Goal: Transaction & Acquisition: Register for event/course

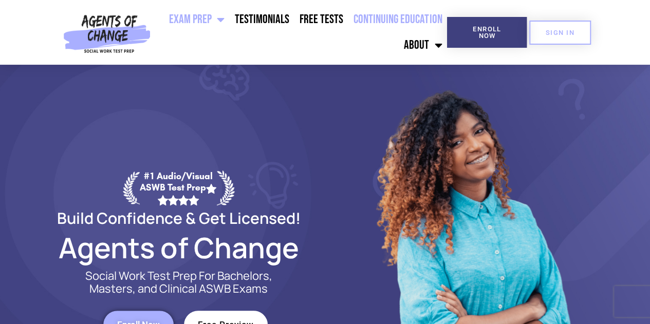
click at [375, 18] on link "Continuing Education" at bounding box center [398, 20] width 99 height 26
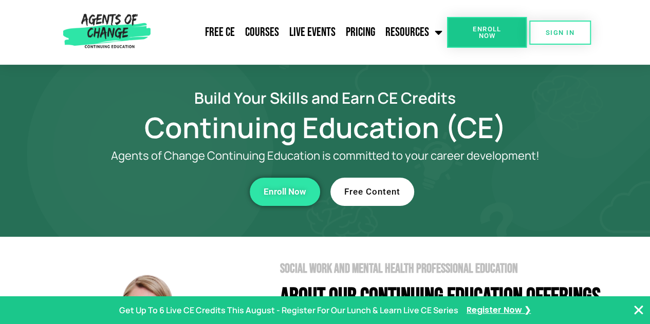
click at [376, 199] on link "Free Content" at bounding box center [373, 192] width 84 height 28
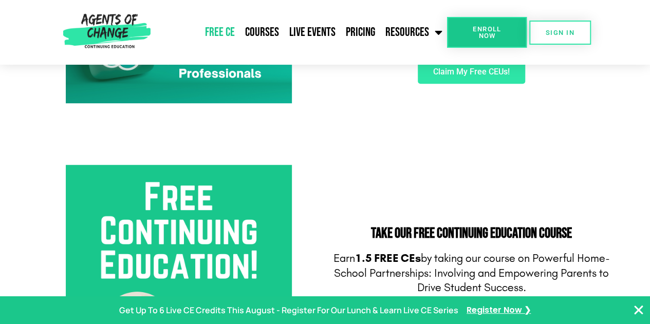
scroll to position [137, 0]
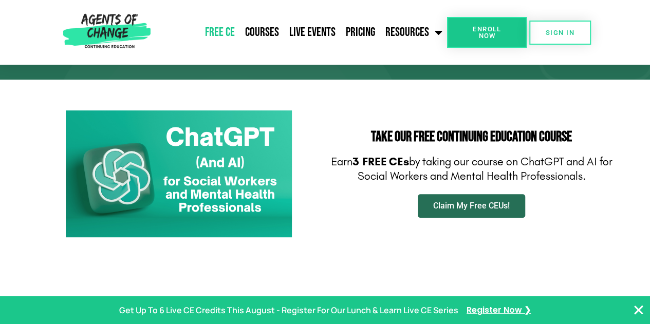
click at [452, 202] on span "Claim My Free CEUs!" at bounding box center [471, 206] width 77 height 8
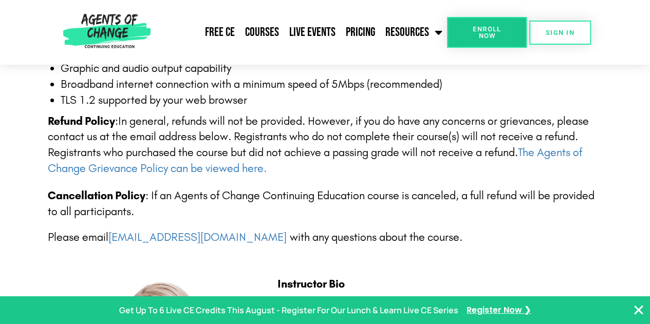
scroll to position [2022, 0]
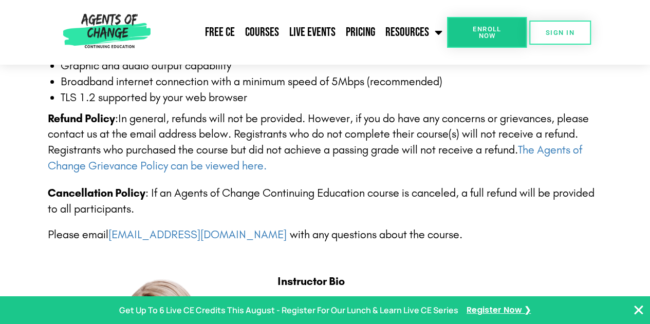
click at [468, 39] on link "Enroll Now" at bounding box center [487, 32] width 80 height 31
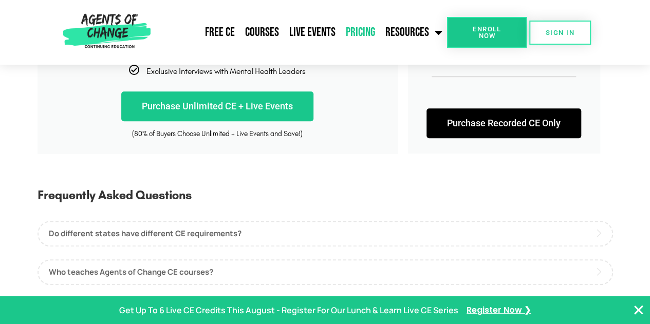
scroll to position [445, 0]
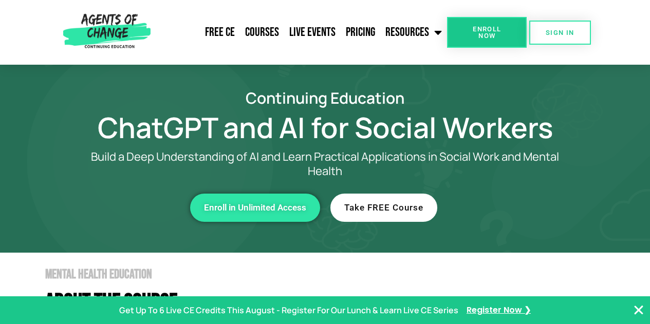
scroll to position [1986, 0]
